Goal: Information Seeking & Learning: Learn about a topic

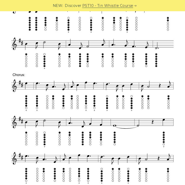
scroll to position [187, 0]
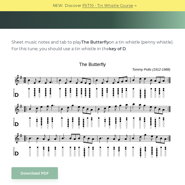
scroll to position [88, 0]
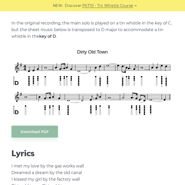
scroll to position [134, 0]
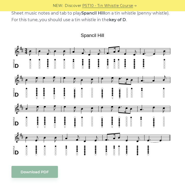
scroll to position [116, 0]
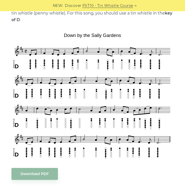
scroll to position [121, 0]
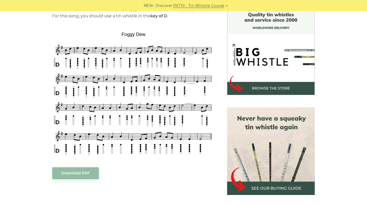
scroll to position [134, 0]
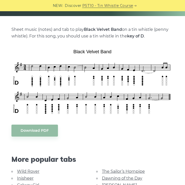
scroll to position [100, 0]
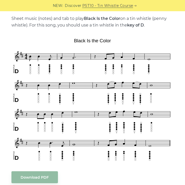
scroll to position [113, 0]
